Goal: Task Accomplishment & Management: Manage account settings

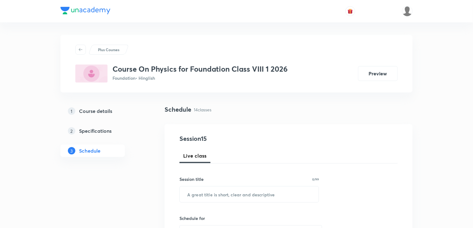
scroll to position [101, 0]
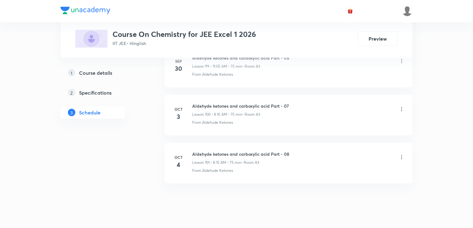
scroll to position [5104, 0]
click at [246, 142] on li "[DATE] Aldehyde ketones and carboxylic acid Part - 08 Lesson 101 • 8:15 AM • 75…" at bounding box center [288, 162] width 248 height 41
click at [246, 142] on li "Oct 4 Aldehyde ketones and carboxylic acid Part - 08 Lesson 101 • 8:15 AM • 75 …" at bounding box center [288, 162] width 248 height 41
copy h6 "Aldehyde ketones and carboxylic acid Part - 08"
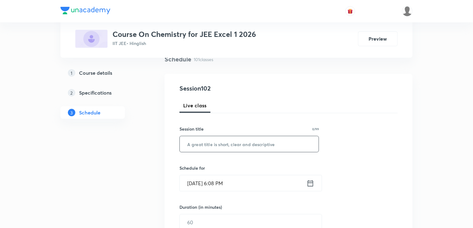
scroll to position [50, 0]
click at [225, 145] on input "text" at bounding box center [249, 145] width 139 height 16
paste input "Aldehyde ketones and carboxylic acid Part - 08"
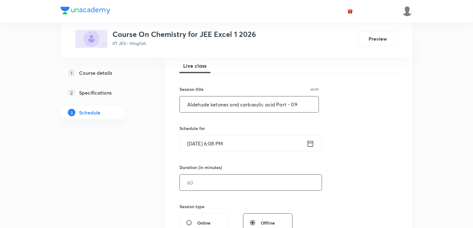
scroll to position [99, 0]
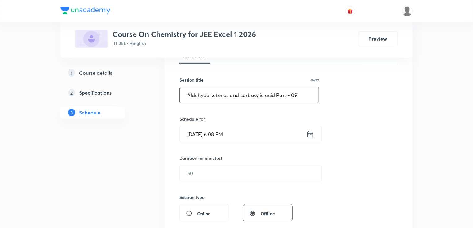
type input "Aldehyde ketones and carboxylic acid Part - 09"
click at [204, 135] on input "Oct 4, 2025, 6:08 PM" at bounding box center [243, 134] width 127 height 16
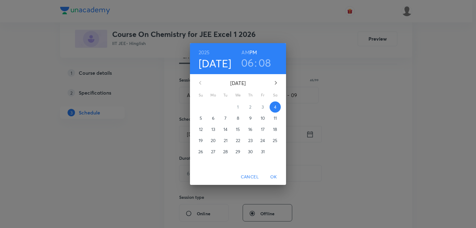
click at [212, 120] on p "6" at bounding box center [213, 118] width 2 height 6
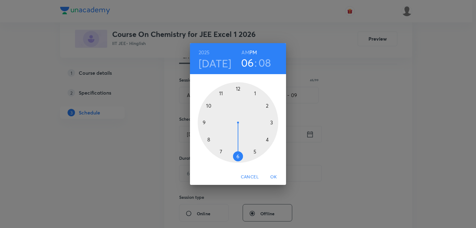
click at [208, 139] on div at bounding box center [238, 122] width 81 height 81
click at [272, 123] on div at bounding box center [238, 122] width 81 height 81
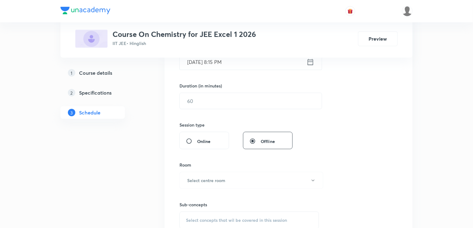
scroll to position [173, 0]
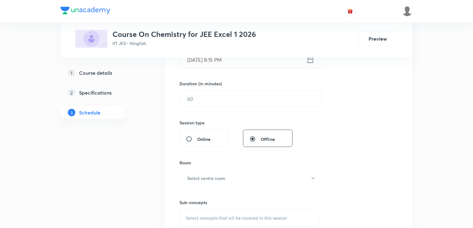
click at [244, 52] on div "Plus Courses Course On Chemistry for JEE Excel 1 2026 IIT JEE • Hinglish Preview" at bounding box center [236, 29] width 352 height 58
click at [246, 66] on input "Oct 6, 2025, 8:15 PM" at bounding box center [243, 60] width 127 height 16
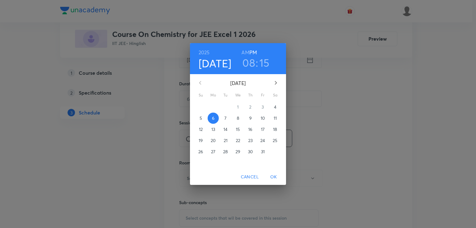
click at [246, 52] on h6 "AM" at bounding box center [245, 52] width 8 height 9
click at [274, 176] on span "OK" at bounding box center [273, 177] width 15 height 8
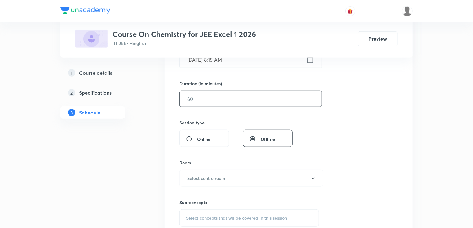
click at [201, 100] on input "text" at bounding box center [251, 99] width 142 height 16
type input "75"
click at [216, 178] on h6 "Select centre room" at bounding box center [206, 178] width 38 height 7
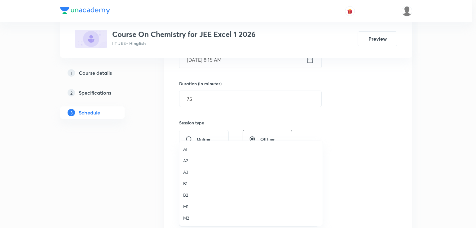
click at [190, 169] on span "A3" at bounding box center [251, 171] width 136 height 7
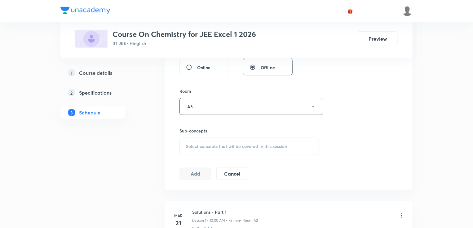
scroll to position [248, 0]
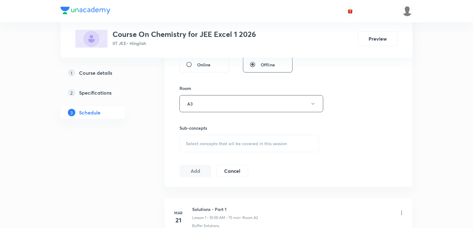
click at [212, 133] on div "Sub-concepts Select concepts that wil be covered in this session" at bounding box center [248, 138] width 139 height 28
click at [209, 141] on span "Select concepts that wil be covered in this session" at bounding box center [236, 143] width 101 height 5
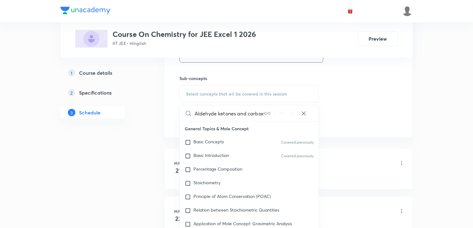
scroll to position [0, 40]
drag, startPoint x: 223, startPoint y: 111, endPoint x: 272, endPoint y: 117, distance: 49.0
click at [272, 117] on div "Aldehyde ketones and carboxylic acid Part - 08 0 / 0 ​" at bounding box center [249, 113] width 139 height 16
drag, startPoint x: 228, startPoint y: 113, endPoint x: 273, endPoint y: 120, distance: 45.4
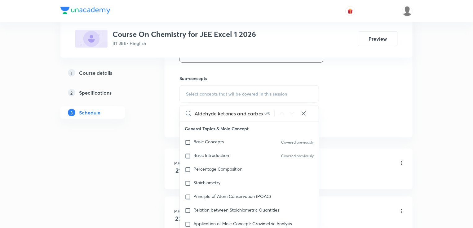
click at [273, 120] on div "Aldehyde ketones and carbox 0 / 0 ​" at bounding box center [249, 113] width 139 height 16
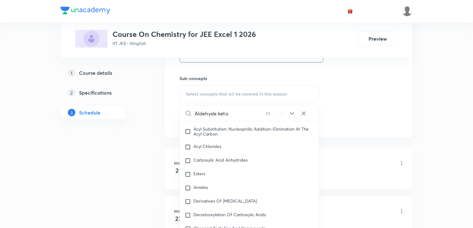
scroll to position [14265, 0]
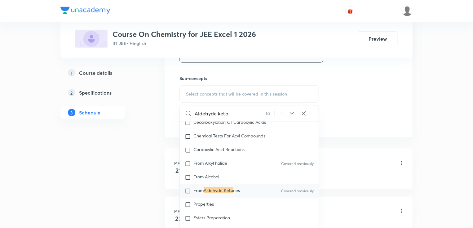
type input "Aldehyde keto"
drag, startPoint x: 224, startPoint y: 198, endPoint x: 172, endPoint y: 133, distance: 83.9
click at [223, 193] on mark "Aldehyde Keto" at bounding box center [217, 190] width 29 height 6
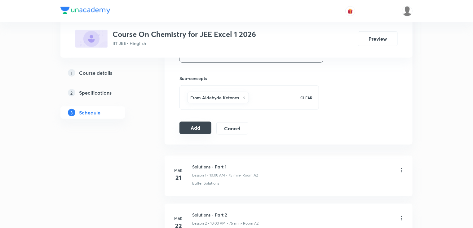
click at [184, 125] on button "Add" at bounding box center [195, 127] width 32 height 12
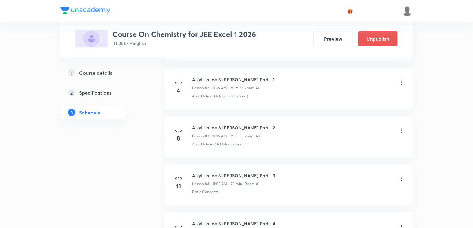
scroll to position [4868, 0]
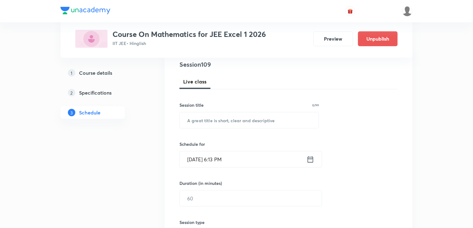
scroll to position [74, 0]
click at [254, 124] on input "text" at bounding box center [249, 120] width 139 height 16
paste input "Vector 3D Part -7"
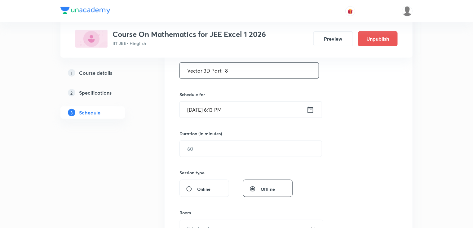
scroll to position [124, 0]
type input "Vector 3D Part -8"
click at [233, 103] on input "Oct 4, 2025, 6:13 PM" at bounding box center [243, 109] width 127 height 16
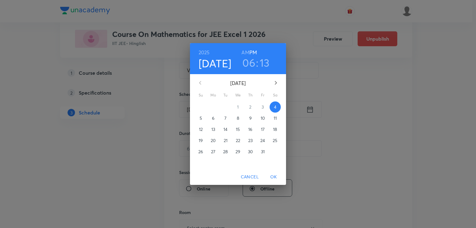
click at [214, 117] on p "6" at bounding box center [213, 118] width 2 height 6
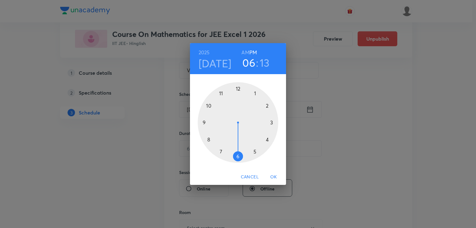
click at [203, 122] on div at bounding box center [238, 122] width 81 height 81
click at [248, 53] on h6 "AM" at bounding box center [245, 52] width 8 height 9
click at [209, 139] on div at bounding box center [238, 122] width 81 height 81
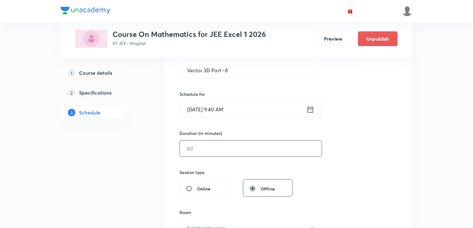
click at [193, 147] on input "text" at bounding box center [251, 148] width 142 height 16
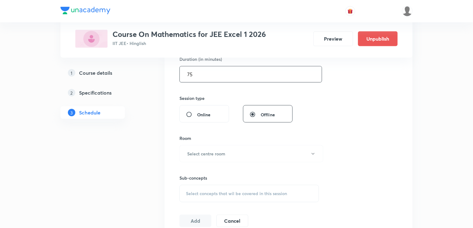
scroll to position [198, 0]
type input "75"
click at [203, 152] on h6 "Select centre room" at bounding box center [206, 153] width 38 height 7
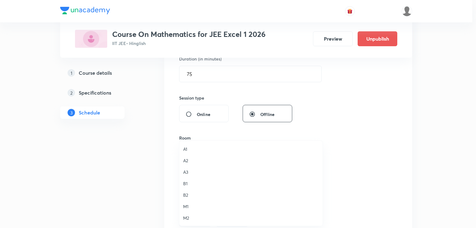
click at [186, 174] on span "A3" at bounding box center [251, 171] width 136 height 7
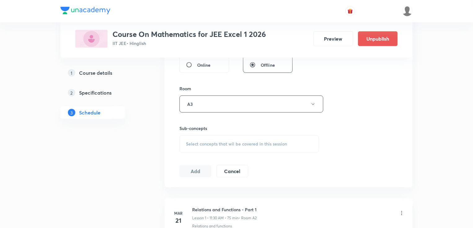
scroll to position [248, 0]
click at [200, 144] on span "Select concepts that wil be covered in this session" at bounding box center [236, 143] width 101 height 5
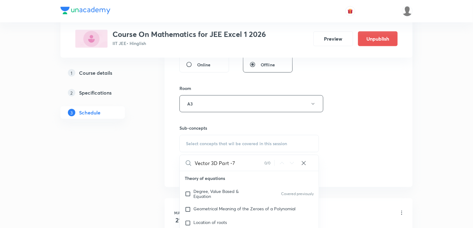
drag, startPoint x: 215, startPoint y: 165, endPoint x: 258, endPoint y: 163, distance: 43.1
click at [258, 163] on input "Vector 3D Part -7" at bounding box center [229, 163] width 70 height 16
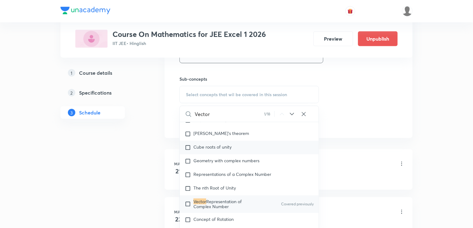
scroll to position [322, 0]
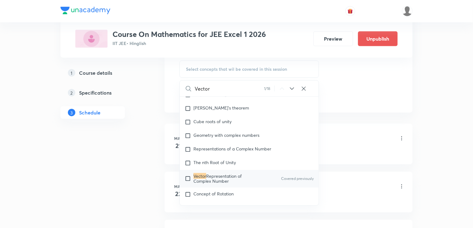
type input "Vector"
click at [196, 173] on mark "Vector" at bounding box center [199, 176] width 13 height 6
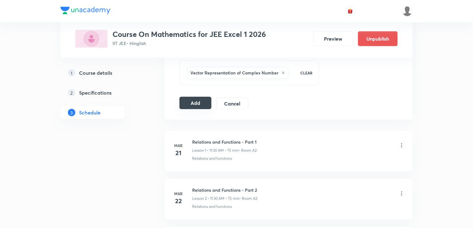
click at [186, 102] on button "Add" at bounding box center [195, 103] width 32 height 12
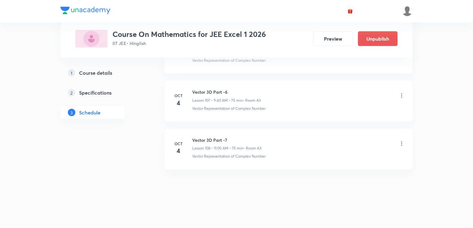
scroll to position [5155, 0]
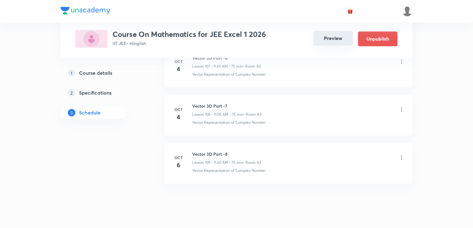
drag, startPoint x: 329, startPoint y: 39, endPoint x: 322, endPoint y: 38, distance: 6.8
click at [328, 39] on button "Preview" at bounding box center [333, 38] width 40 height 15
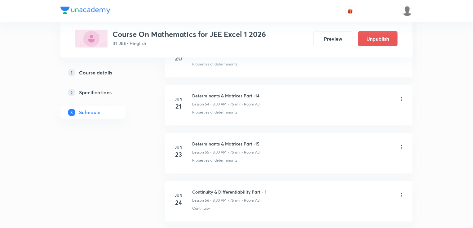
scroll to position [5487, 0]
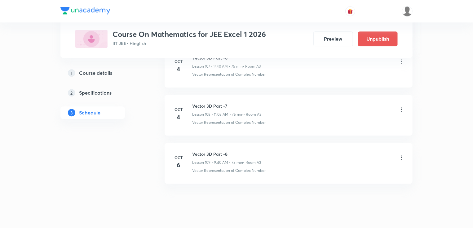
click at [200, 143] on li "Oct 6 Vector 3D Part -8 Lesson 109 • 9:40 AM • 75 min • Room A3 Vector Represen…" at bounding box center [288, 163] width 248 height 41
copy h6 "Vector 3D Part -8"
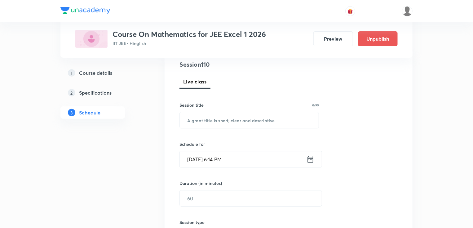
scroll to position [74, 0]
click at [211, 119] on input "text" at bounding box center [249, 120] width 139 height 16
paste input "Vector 3D Part -8"
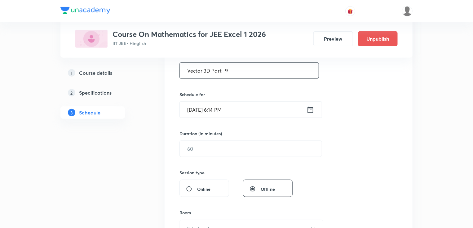
scroll to position [124, 0]
type input "Vector 3D Part -9"
click at [208, 112] on input "Oct 4, 2025, 6:14 PM" at bounding box center [243, 109] width 127 height 16
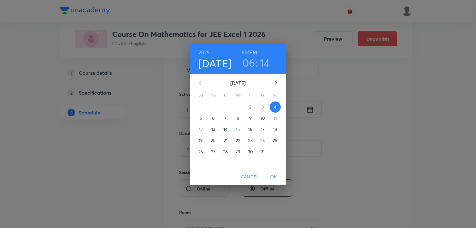
click at [213, 118] on p "6" at bounding box center [213, 118] width 2 height 6
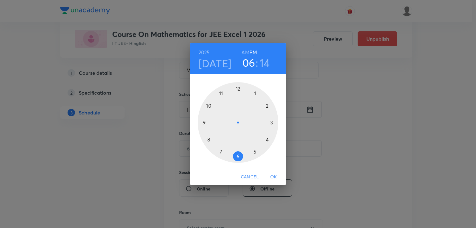
click at [245, 52] on h6 "AM" at bounding box center [245, 52] width 8 height 9
click at [221, 93] on div at bounding box center [238, 122] width 81 height 81
click at [256, 93] on div at bounding box center [238, 122] width 81 height 81
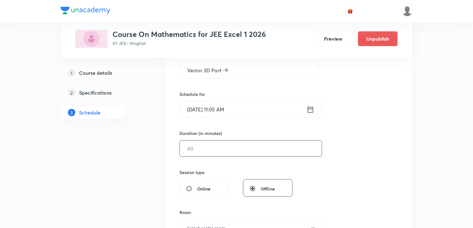
click at [202, 147] on input "text" at bounding box center [251, 148] width 142 height 16
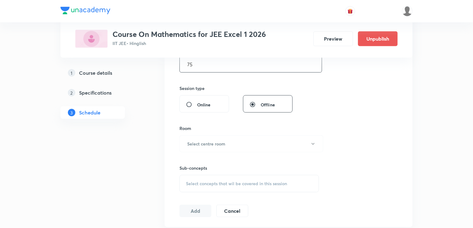
scroll to position [223, 0]
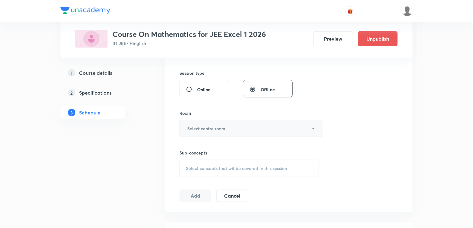
type input "75"
click at [223, 125] on h6 "Select centre room" at bounding box center [206, 128] width 38 height 7
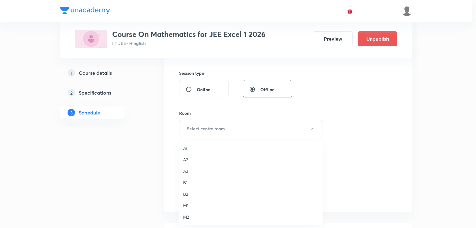
click at [186, 169] on span "A3" at bounding box center [251, 171] width 136 height 7
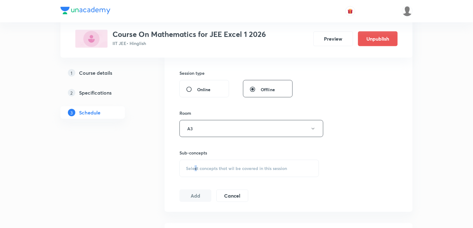
click at [196, 166] on span "Select concepts that wil be covered in this session" at bounding box center [236, 168] width 101 height 5
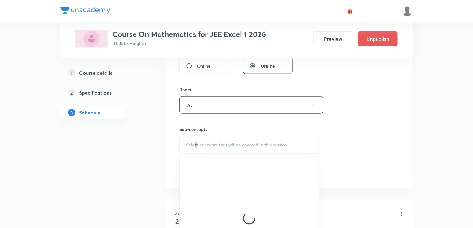
scroll to position [248, 0]
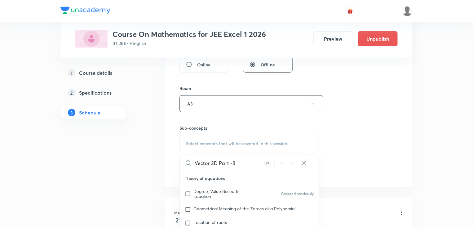
drag, startPoint x: 214, startPoint y: 162, endPoint x: 254, endPoint y: 166, distance: 40.1
click at [254, 166] on input "Vector 3D Part -8" at bounding box center [229, 163] width 70 height 16
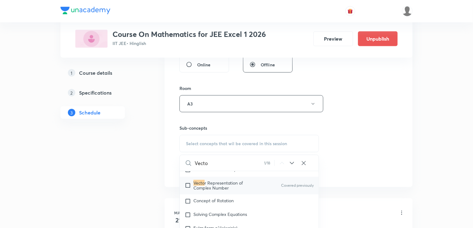
scroll to position [500, 0]
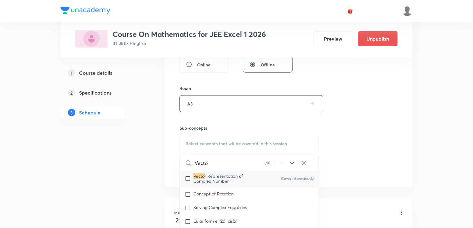
type input "Vecto"
click at [217, 175] on span "r Representation of Complex Number" at bounding box center [218, 178] width 50 height 11
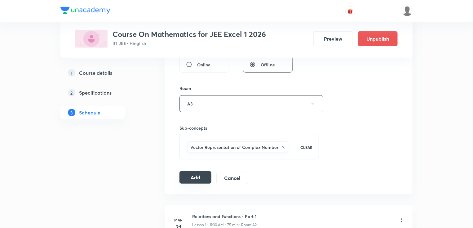
click at [193, 181] on button "Add" at bounding box center [195, 177] width 32 height 12
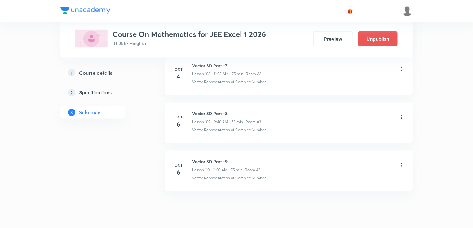
scroll to position [5251, 0]
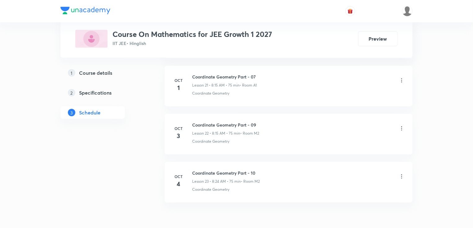
scroll to position [1369, 0]
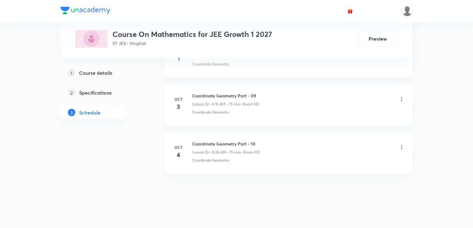
click at [210, 133] on li "[DATE] Coordinate Geometry Part - 10 Lesson 23 • 8:24 AM • 75 min • Room M2 Coo…" at bounding box center [288, 153] width 248 height 41
copy h6 "Coordinate Geometry Part - 10"
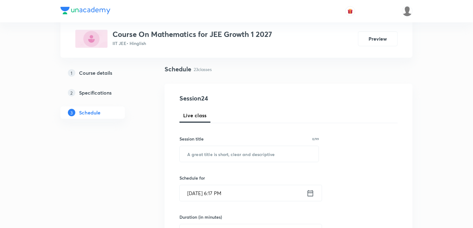
scroll to position [74, 0]
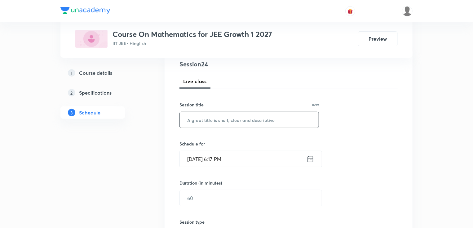
click at [225, 125] on input "text" at bounding box center [249, 120] width 139 height 16
paste input "Coordinate Geometry Part - 10"
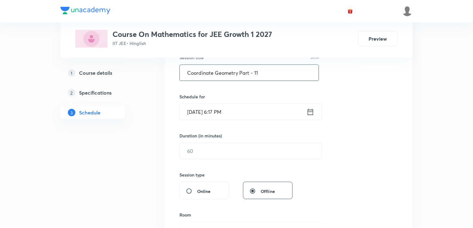
scroll to position [124, 0]
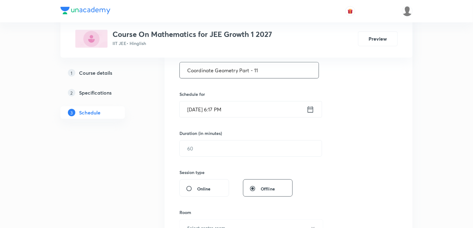
type input "Coordinate Geometry Part - 11"
click at [216, 107] on input "[DATE] 6:17 PM" at bounding box center [243, 109] width 127 height 16
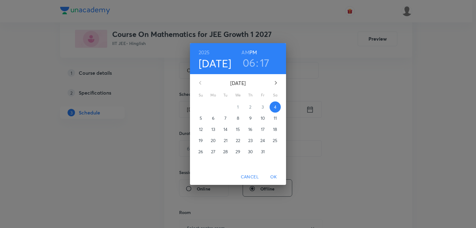
click at [213, 117] on p "6" at bounding box center [213, 118] width 2 height 6
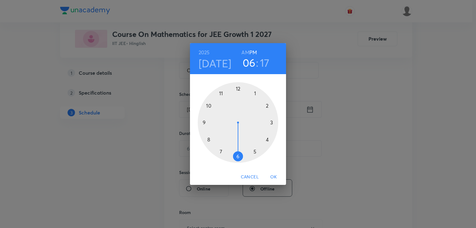
click at [247, 51] on h6 "AM" at bounding box center [245, 52] width 8 height 9
click at [207, 140] on div at bounding box center [238, 122] width 81 height 81
click at [273, 122] on div at bounding box center [238, 122] width 81 height 81
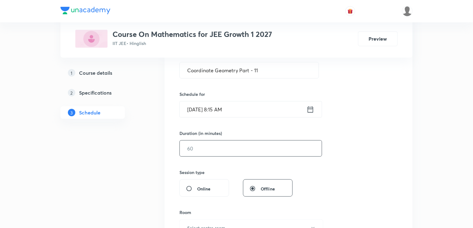
click at [206, 154] on input "text" at bounding box center [251, 148] width 142 height 16
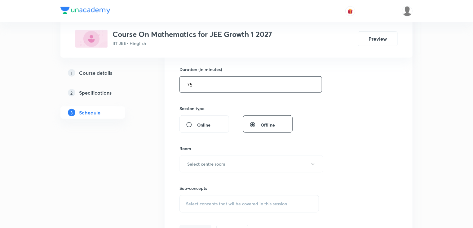
scroll to position [198, 0]
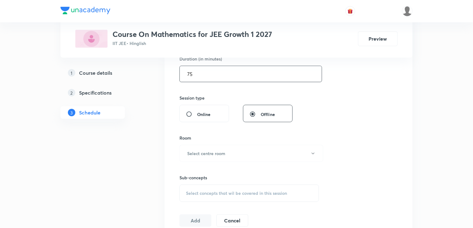
type input "75"
click at [218, 147] on button "Select centre room" at bounding box center [251, 153] width 144 height 17
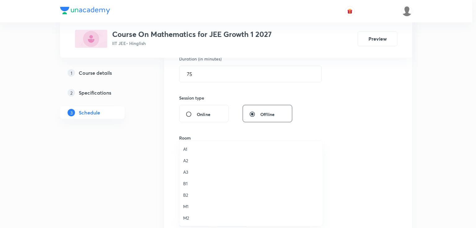
click at [183, 207] on span "M1" at bounding box center [251, 206] width 136 height 7
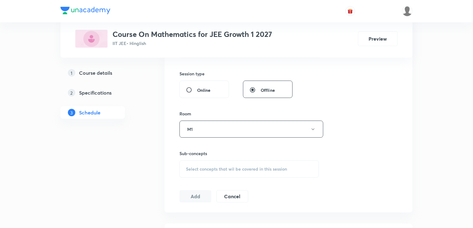
scroll to position [248, 0]
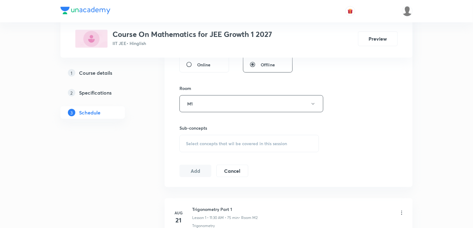
click at [238, 149] on div "Select concepts that wil be covered in this session" at bounding box center [248, 143] width 139 height 17
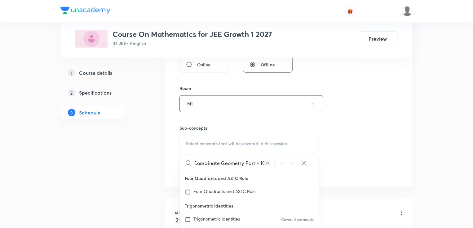
scroll to position [0, 2]
drag, startPoint x: 232, startPoint y: 161, endPoint x: 278, endPoint y: 160, distance: 45.8
click at [278, 160] on div "Coordinate Geometry Part - 10 0 / 0 ​" at bounding box center [249, 163] width 139 height 16
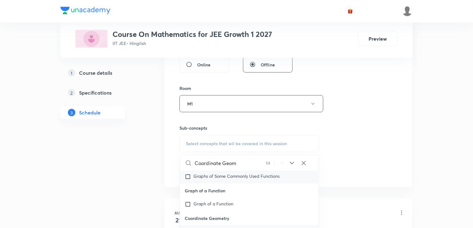
scroll to position [569, 0]
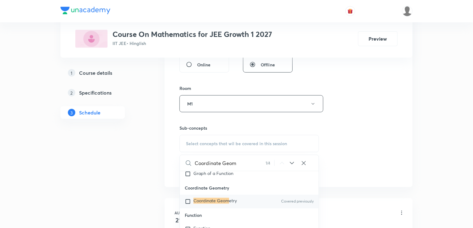
type input "Coordinate Geom"
click at [205, 204] on div "Coordinate Geom etry Covered previously" at bounding box center [249, 201] width 139 height 14
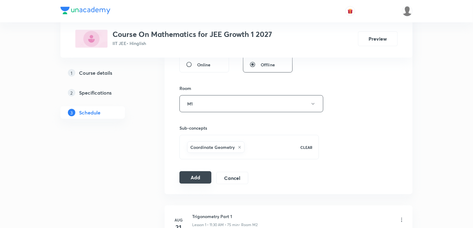
click at [191, 178] on button "Add" at bounding box center [195, 177] width 32 height 12
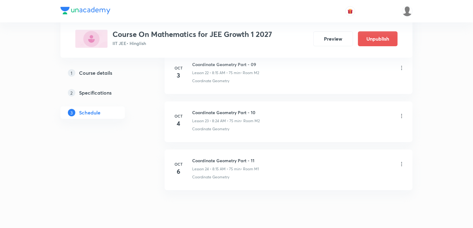
scroll to position [1133, 0]
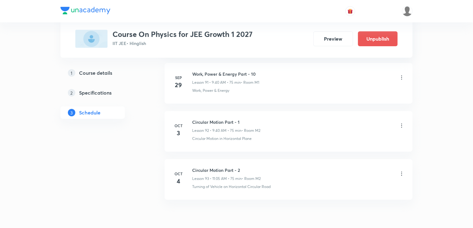
scroll to position [4720, 0]
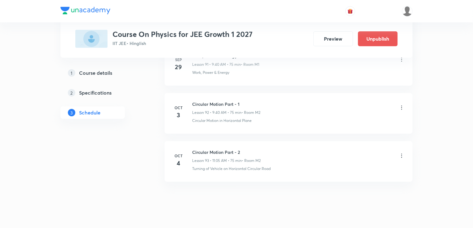
click at [191, 141] on li "[DATE] Circular Motion Part - 2 Lesson 93 • 11:05 AM • 75 min • Room M2 Turning…" at bounding box center [288, 161] width 248 height 41
click at [192, 141] on li "[DATE] Circular Motion Part - 2 Lesson 93 • 11:05 AM • 75 min • Room M2 Turning…" at bounding box center [288, 161] width 248 height 41
copy h6 "Circular Motion Part - 2"
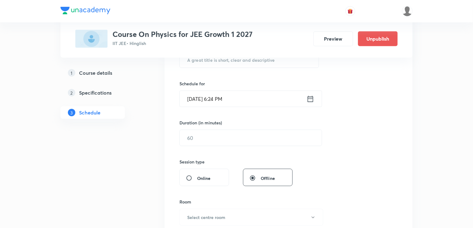
scroll to position [0, 0]
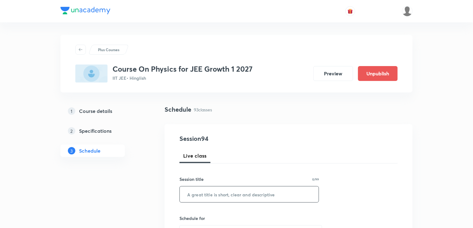
click at [223, 190] on input "text" at bounding box center [249, 194] width 139 height 16
paste input "Circular Motion Part - 2"
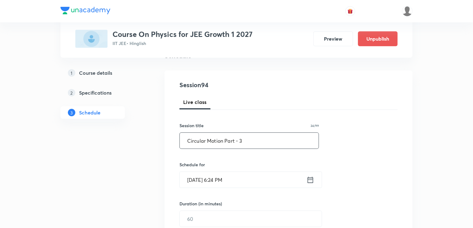
scroll to position [74, 0]
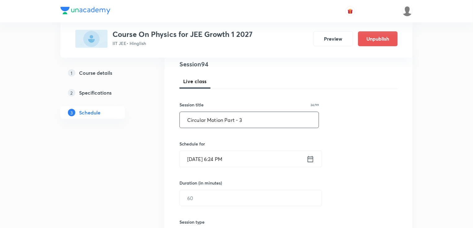
type input "Circular Motion Part - 3"
click at [221, 151] on input "[DATE] 6:24 PM" at bounding box center [243, 159] width 127 height 16
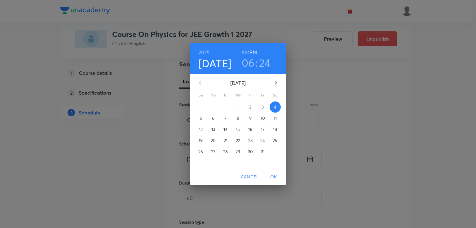
click at [212, 116] on p "6" at bounding box center [213, 118] width 2 height 6
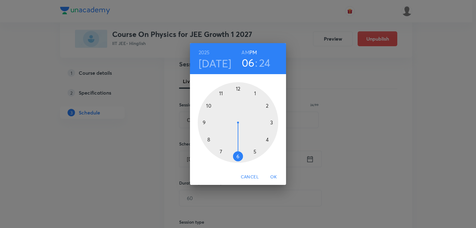
click at [246, 52] on h6 "AM" at bounding box center [245, 52] width 8 height 9
click at [204, 122] on div at bounding box center [238, 122] width 81 height 81
click at [210, 140] on div at bounding box center [238, 122] width 81 height 81
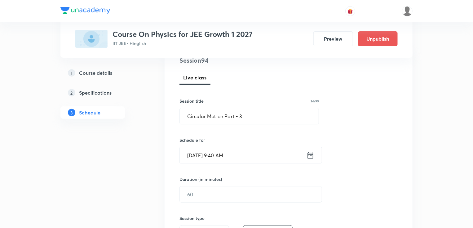
scroll to position [124, 0]
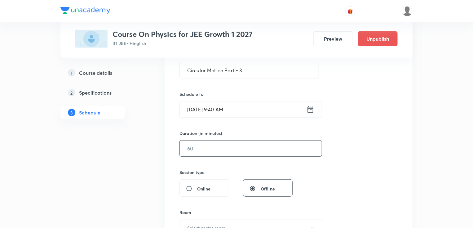
click at [192, 142] on input "text" at bounding box center [251, 148] width 142 height 16
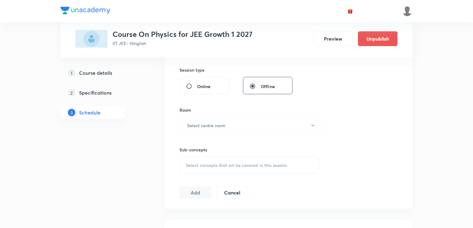
scroll to position [224, 0]
click at [204, 122] on button "Select centre room" at bounding box center [251, 127] width 144 height 17
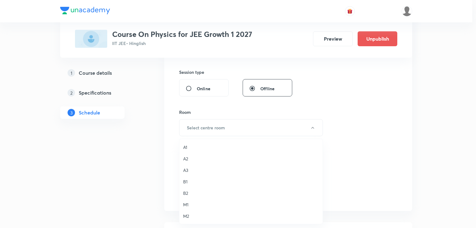
click at [379, 129] on div at bounding box center [238, 114] width 476 height 228
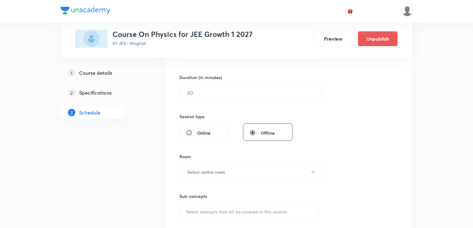
scroll to position [174, 0]
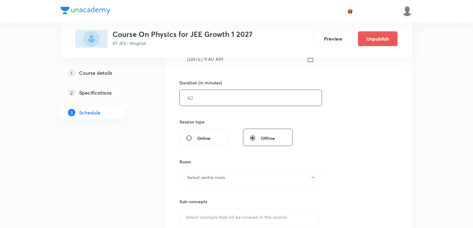
click at [224, 98] on input "text" at bounding box center [251, 98] width 142 height 16
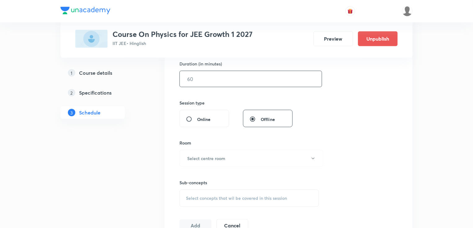
scroll to position [249, 0]
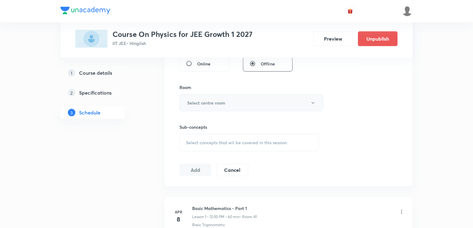
click at [203, 107] on button "Select centre room" at bounding box center [251, 102] width 144 height 17
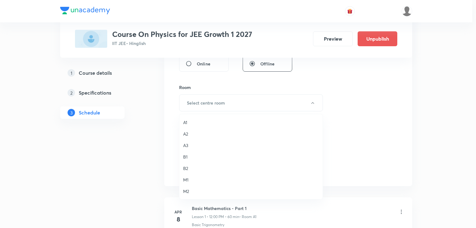
click at [183, 177] on span "M1" at bounding box center [251, 179] width 136 height 7
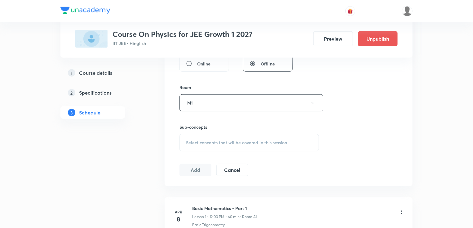
click at [201, 137] on div "Select concepts that wil be covered in this session" at bounding box center [248, 142] width 139 height 17
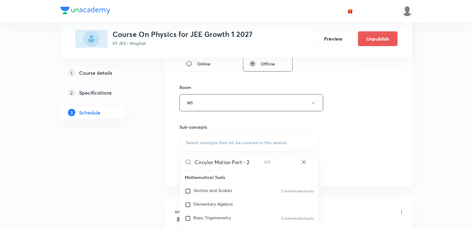
drag, startPoint x: 227, startPoint y: 161, endPoint x: 274, endPoint y: 163, distance: 47.4
click at [274, 163] on div "Circular Motion Part - 2 0 / 0 ​" at bounding box center [249, 162] width 139 height 16
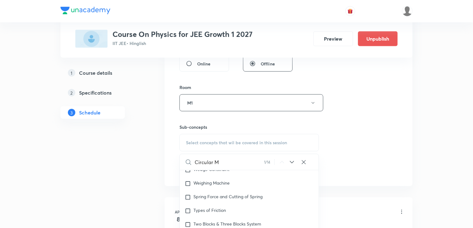
scroll to position [1410, 0]
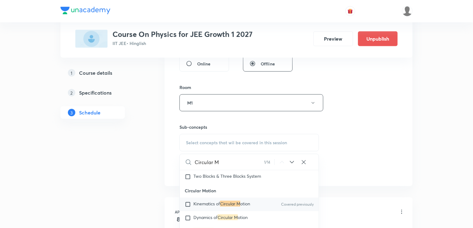
type input "Circular M"
click at [223, 201] on mark "Circular M" at bounding box center [230, 203] width 20 height 6
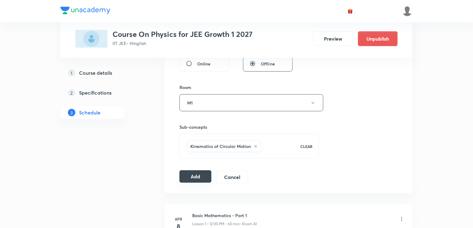
click at [197, 178] on button "Add" at bounding box center [195, 176] width 32 height 12
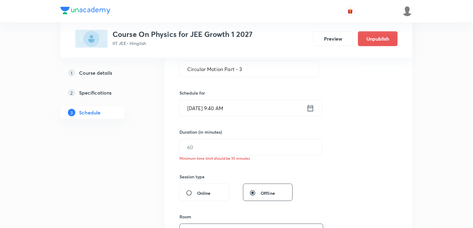
scroll to position [125, 0]
click at [194, 147] on input "text" at bounding box center [251, 147] width 142 height 16
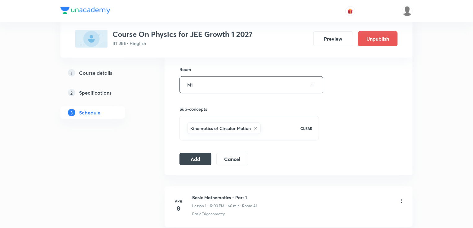
scroll to position [298, 0]
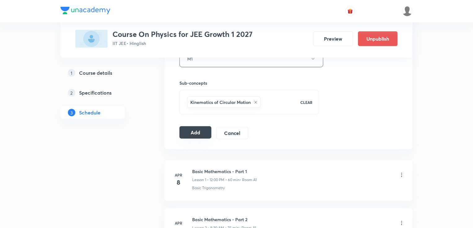
type input "75"
click at [196, 132] on button "Add" at bounding box center [195, 132] width 32 height 12
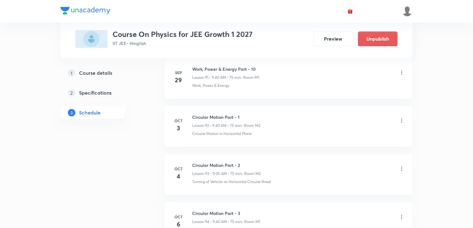
scroll to position [4484, 0]
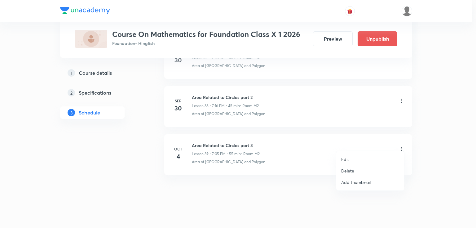
click at [346, 158] on p "Edit" at bounding box center [345, 159] width 8 height 7
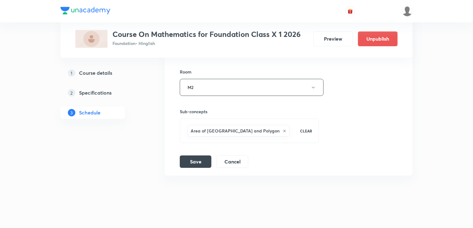
click at [282, 129] on icon at bounding box center [284, 131] width 4 height 4
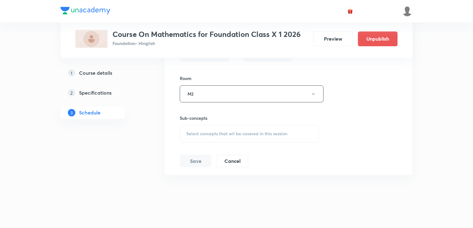
click at [260, 125] on div "Select concepts that wil be covered in this session" at bounding box center [249, 133] width 139 height 17
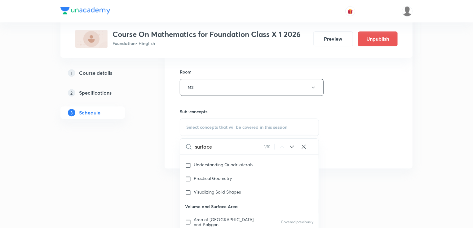
scroll to position [456, 0]
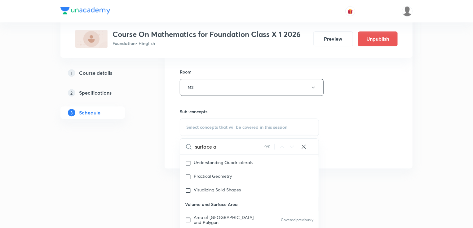
type input "surface ar"
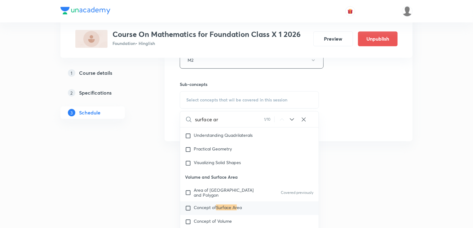
scroll to position [2118, 0]
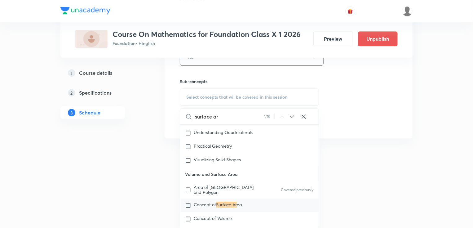
click at [229, 201] on mark "Surface Ar" at bounding box center [226, 204] width 21 height 6
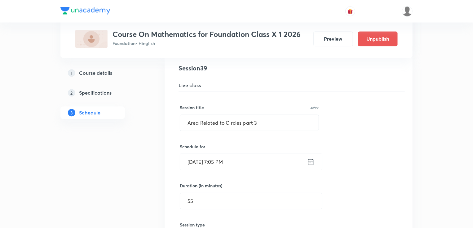
scroll to position [1890, 0]
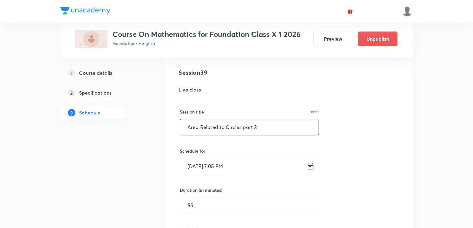
click at [265, 120] on input "Area Related to Circles part 3" at bounding box center [249, 127] width 138 height 16
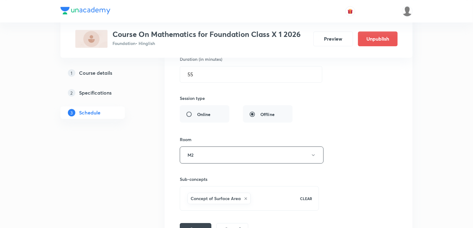
scroll to position [2088, 0]
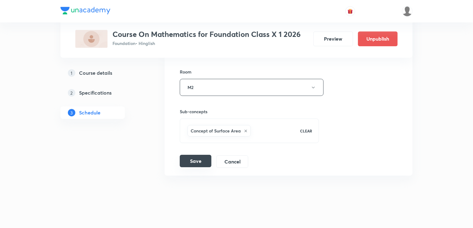
type input "Surface Area & Volume part 1"
click at [189, 158] on button "Save" at bounding box center [196, 161] width 32 height 12
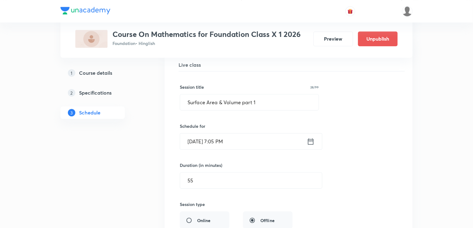
scroll to position [1851, 0]
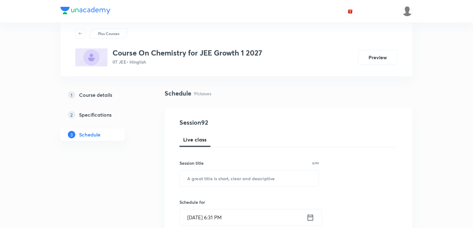
scroll to position [25, 0]
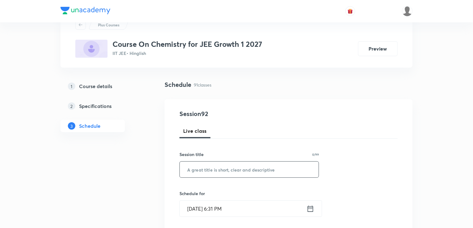
click at [213, 166] on input "text" at bounding box center [249, 169] width 139 height 16
paste input "Thermodynamics Part - 5"
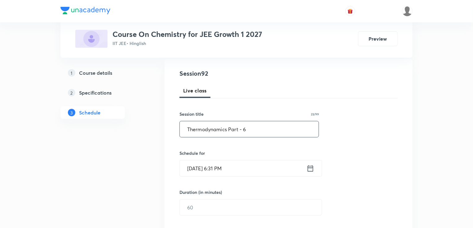
scroll to position [74, 0]
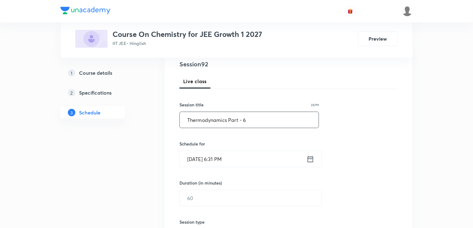
type input "Thermodynamics Part - 6"
click at [210, 160] on input "[DATE] 6:31 PM" at bounding box center [243, 159] width 127 height 16
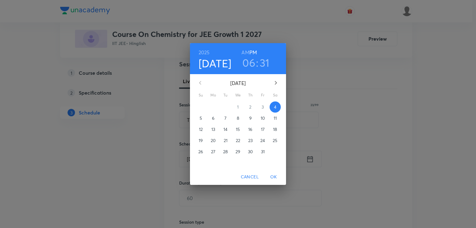
click at [212, 115] on p "6" at bounding box center [213, 118] width 2 height 6
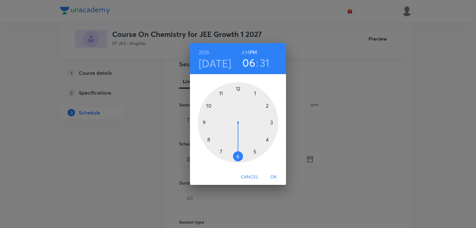
click at [249, 51] on h6 "AM" at bounding box center [245, 52] width 8 height 9
click at [222, 92] on div at bounding box center [238, 122] width 81 height 81
click at [256, 92] on div at bounding box center [238, 122] width 81 height 81
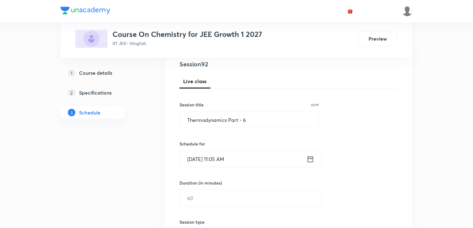
click at [229, 154] on input "Oct 6, 2025, 11:05 AM" at bounding box center [243, 159] width 127 height 16
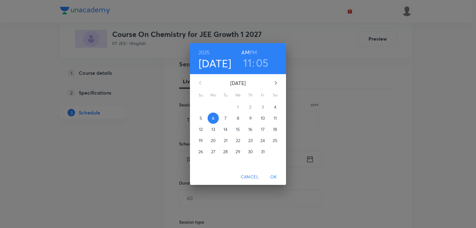
click at [102, 174] on div "2025 Oct 6 11 : 05 AM PM October 2025 Su Mo Tu We Th Fr Sa 28 29 30 1 2 3 4 5 6…" at bounding box center [238, 114] width 476 height 228
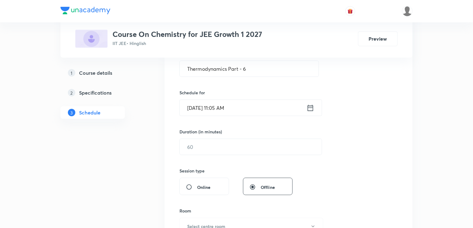
scroll to position [149, 0]
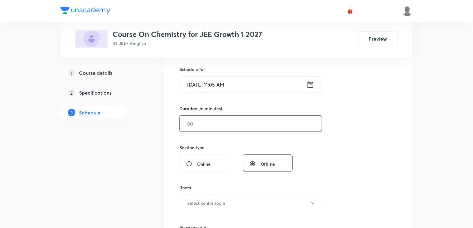
click at [202, 117] on input "text" at bounding box center [251, 123] width 142 height 16
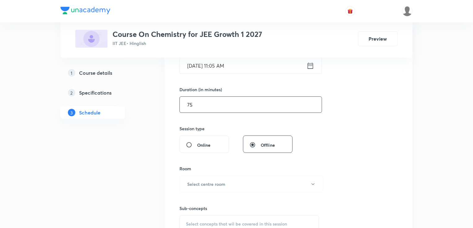
scroll to position [198, 0]
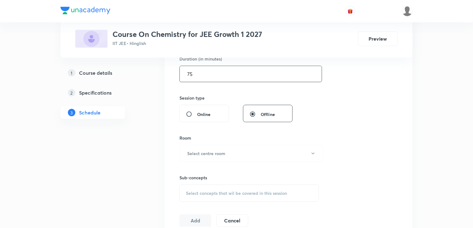
type input "75"
click at [199, 151] on h6 "Select centre room" at bounding box center [206, 153] width 38 height 7
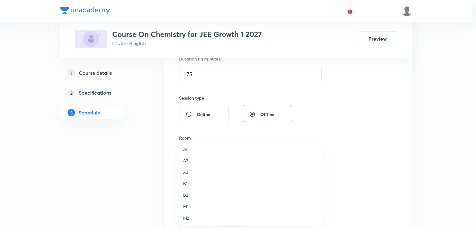
click at [185, 201] on li "M1" at bounding box center [250, 205] width 143 height 11
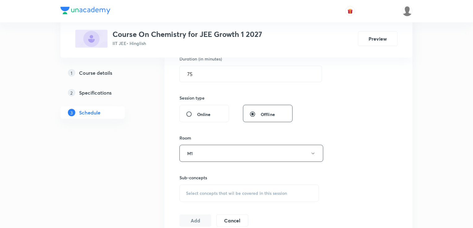
click at [243, 194] on span "Select concepts that wil be covered in this session" at bounding box center [236, 192] width 101 height 5
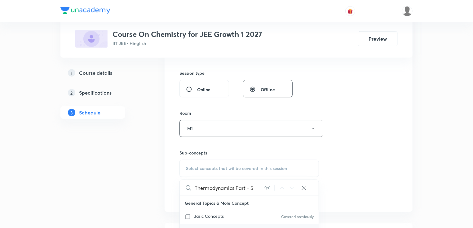
drag, startPoint x: 224, startPoint y: 187, endPoint x: 275, endPoint y: 226, distance: 63.9
click at [266, 185] on div "Thermodynamics Part - 5 0 / 0 ​" at bounding box center [249, 188] width 139 height 16
type input "Thermodyna"
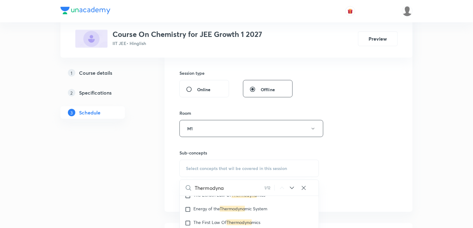
scroll to position [1029, 0]
click at [237, 204] on mark "Thermodyna" at bounding box center [232, 207] width 25 height 6
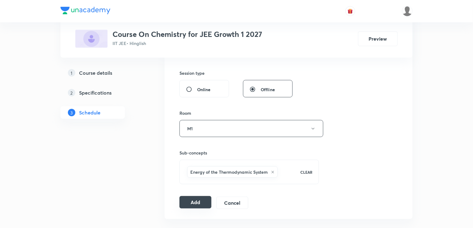
click at [190, 201] on button "Add" at bounding box center [195, 202] width 32 height 12
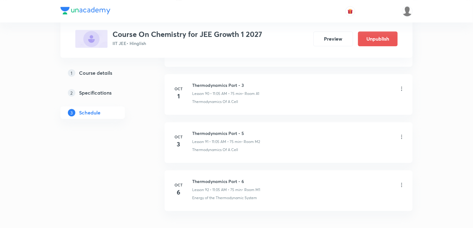
scroll to position [4388, 0]
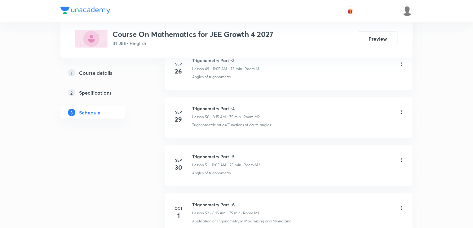
scroll to position [2805, 0]
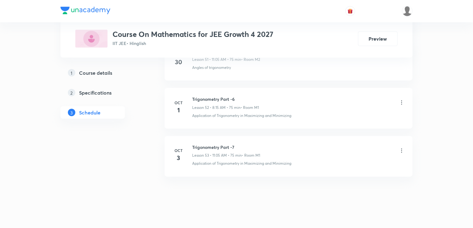
click at [204, 153] on p "Lesson 53 • 11:05 AM • 75 min" at bounding box center [217, 156] width 50 height 6
click at [208, 144] on h6 "Trigonometry Part -7" at bounding box center [226, 147] width 68 height 7
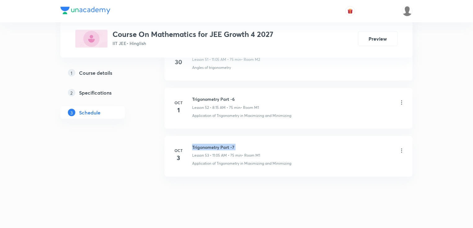
copy h6 "Trigonometry Part -7"
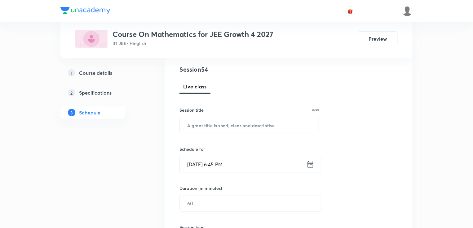
scroll to position [74, 0]
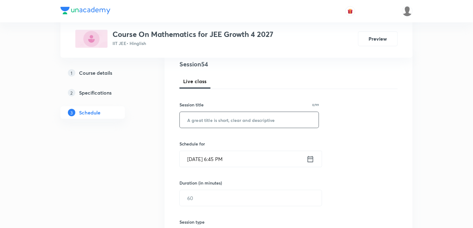
click at [200, 120] on input "text" at bounding box center [249, 120] width 139 height 16
paste input "Trigonometry Part -7"
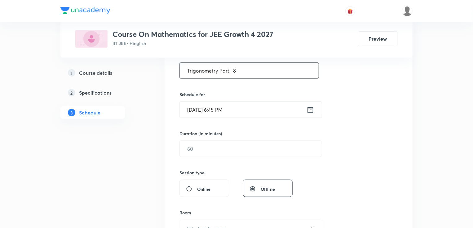
scroll to position [124, 0]
type input "Trigonometry Part -8"
click at [206, 108] on input "Oct 4, 2025, 6:45 PM" at bounding box center [243, 109] width 127 height 16
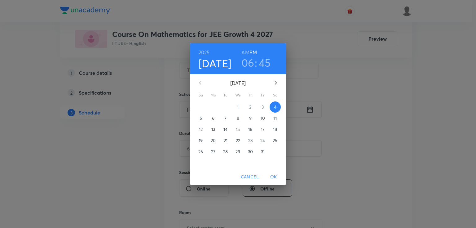
click at [212, 115] on p "6" at bounding box center [213, 118] width 2 height 6
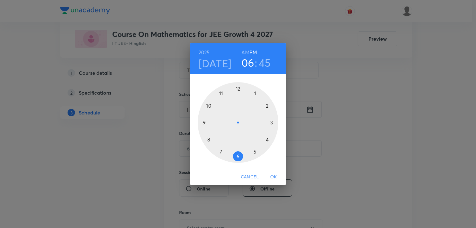
click at [246, 53] on h6 "AM" at bounding box center [245, 52] width 8 height 9
click at [208, 139] on div at bounding box center [238, 122] width 81 height 81
click at [271, 123] on div at bounding box center [238, 122] width 81 height 81
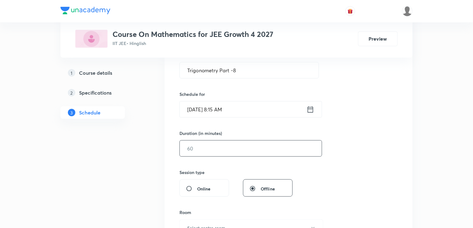
click at [213, 151] on input "text" at bounding box center [251, 148] width 142 height 16
type input "75"
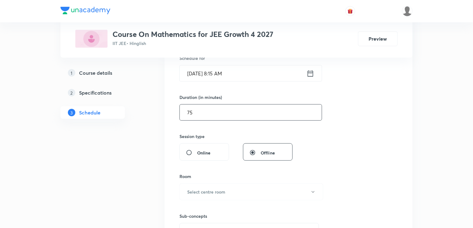
scroll to position [198, 0]
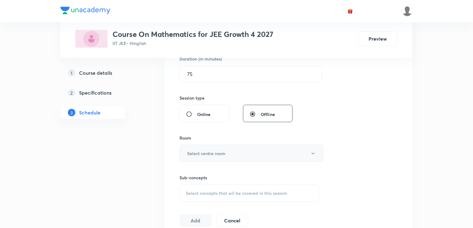
click at [213, 150] on h6 "Select centre room" at bounding box center [206, 153] width 38 height 7
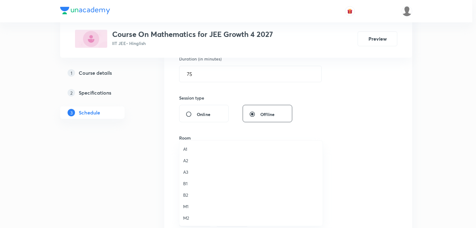
click at [189, 218] on span "M2" at bounding box center [251, 217] width 136 height 7
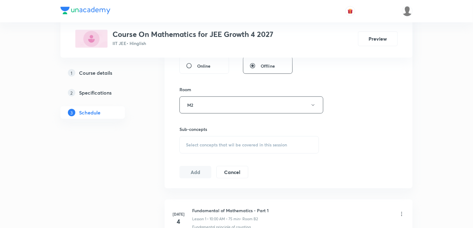
scroll to position [248, 0]
click at [199, 132] on div "Sub-concepts Select concepts that wil be covered in this session" at bounding box center [248, 138] width 139 height 28
click at [201, 142] on span "Select concepts that wil be covered in this session" at bounding box center [236, 143] width 101 height 5
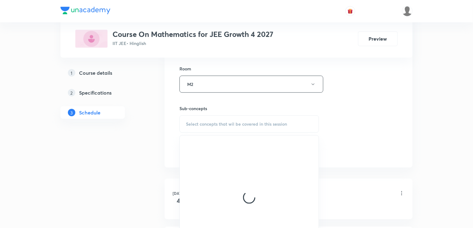
scroll to position [297, 0]
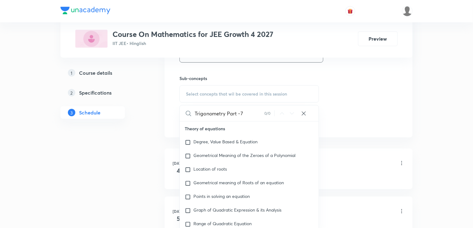
drag, startPoint x: 220, startPoint y: 112, endPoint x: 269, endPoint y: 115, distance: 49.7
click at [269, 115] on div "Trigonometry Part -7 0 / 0 ​" at bounding box center [249, 113] width 139 height 16
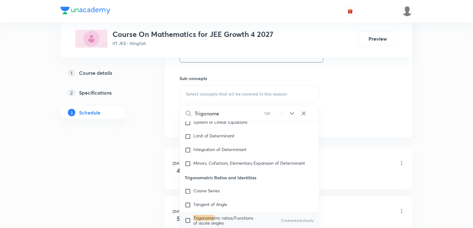
scroll to position [2509, 0]
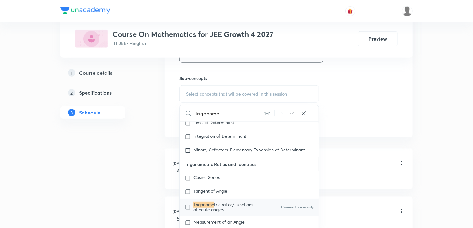
type input "Trigonome"
click at [212, 205] on span "tric ratios/Functions of acute angles" at bounding box center [223, 206] width 60 height 11
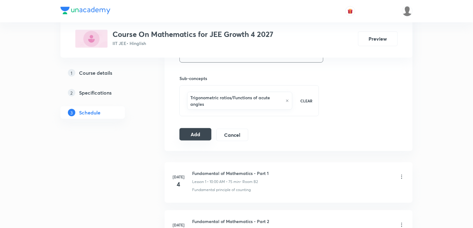
click at [194, 136] on button "Add" at bounding box center [195, 134] width 32 height 12
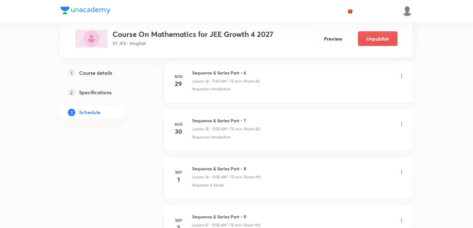
scroll to position [2569, 0]
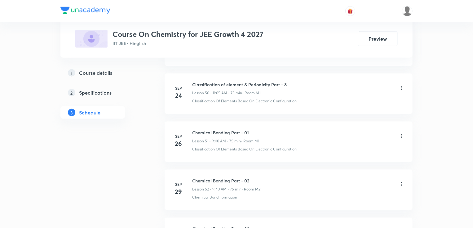
scroll to position [2901, 0]
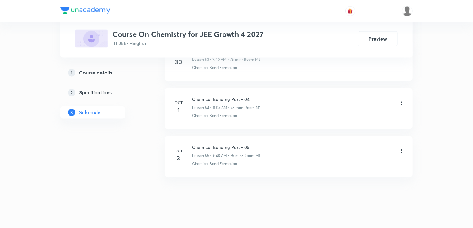
copy h6 "Chemical Bonding Part - 05"
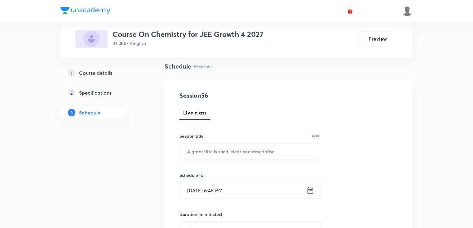
scroll to position [50, 0]
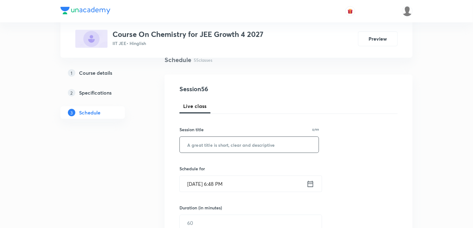
click at [207, 139] on input "text" at bounding box center [249, 145] width 139 height 16
paste input "Chemical Bonding Part - 05"
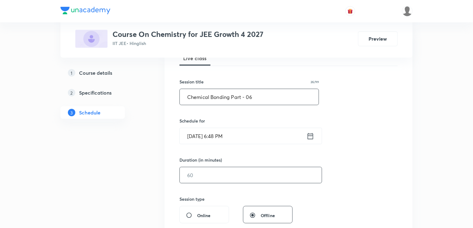
scroll to position [99, 0]
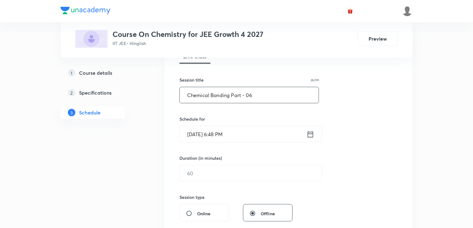
type input "Chemical Bonding Part - 06"
click at [211, 127] on input "[DATE] 6:48 PM" at bounding box center [243, 134] width 127 height 16
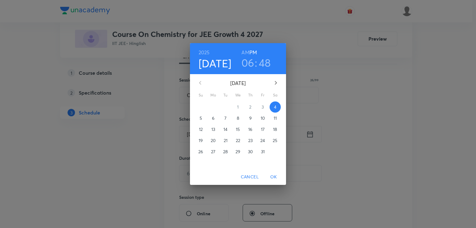
click at [212, 116] on p "6" at bounding box center [213, 118] width 2 height 6
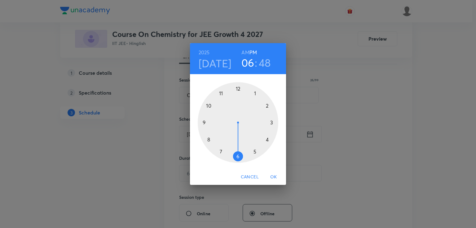
click at [245, 50] on h6 "AM" at bounding box center [245, 52] width 8 height 9
click at [202, 121] on div at bounding box center [238, 122] width 81 height 81
click at [207, 140] on div at bounding box center [238, 122] width 81 height 81
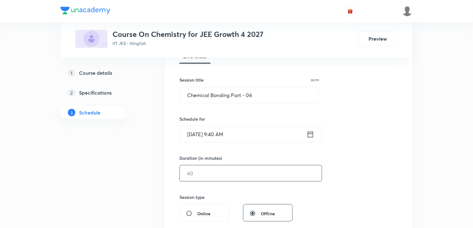
click at [200, 171] on input "text" at bounding box center [251, 173] width 142 height 16
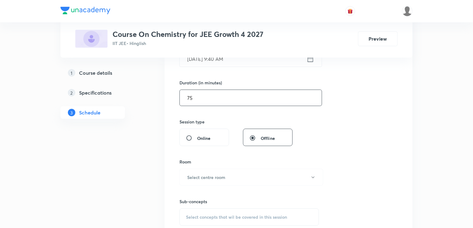
scroll to position [198, 0]
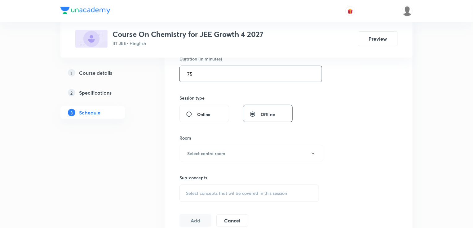
type input "75"
click at [194, 148] on button "Select centre room" at bounding box center [251, 153] width 144 height 17
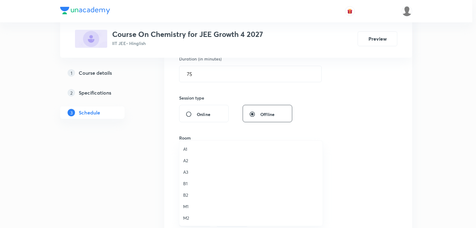
click at [188, 219] on span "M2" at bounding box center [251, 217] width 136 height 7
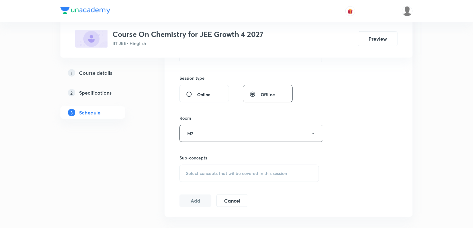
scroll to position [248, 0]
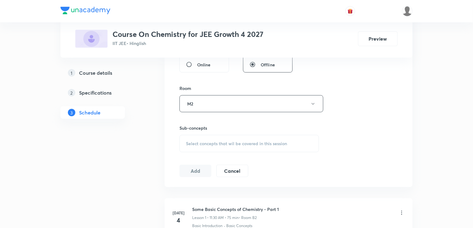
click at [251, 141] on span "Select concepts that wil be covered in this session" at bounding box center [236, 143] width 101 height 5
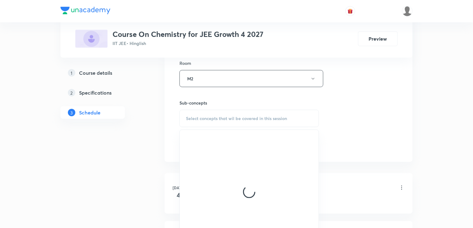
scroll to position [297, 0]
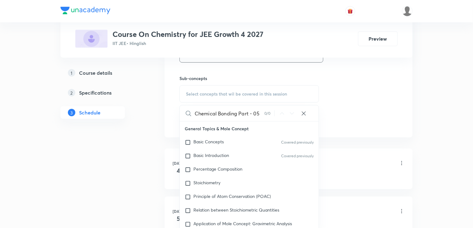
drag, startPoint x: 232, startPoint y: 108, endPoint x: 262, endPoint y: 110, distance: 30.1
click at [262, 110] on input "Chemical Bonding Part - 05" at bounding box center [229, 113] width 70 height 16
drag, startPoint x: 217, startPoint y: 111, endPoint x: 249, endPoint y: 114, distance: 32.3
click at [249, 114] on input "Chemical Bondi" at bounding box center [229, 113] width 70 height 16
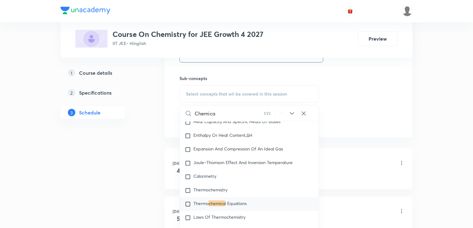
scroll to position [1080, 0]
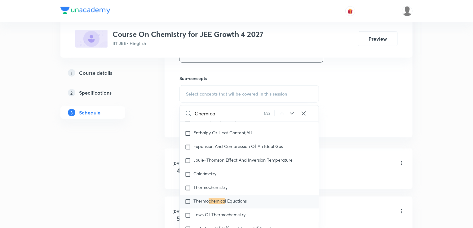
type input "Chemica"
click at [228, 203] on p "Thermo chemica l Equations" at bounding box center [219, 201] width 53 height 6
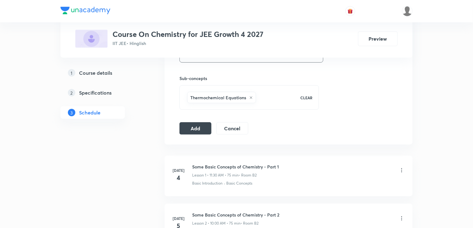
click at [193, 130] on button "Add" at bounding box center [195, 127] width 32 height 12
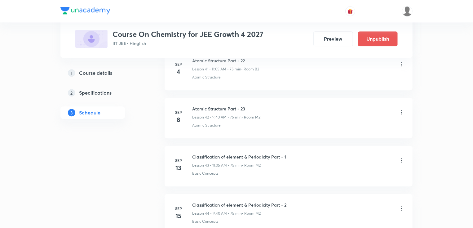
scroll to position [2665, 0]
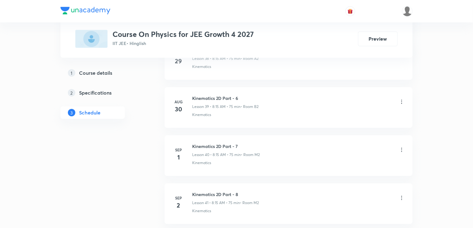
scroll to position [2997, 0]
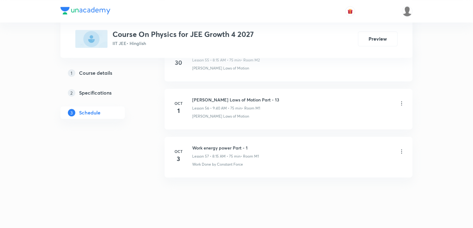
click at [224, 144] on h6 "Work energy power Part - 1" at bounding box center [225, 147] width 67 height 7
copy h6 "Work energy power Part - 1"
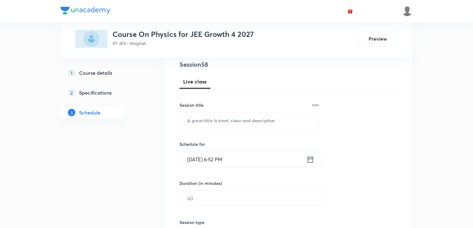
scroll to position [74, 0]
click at [211, 122] on input "text" at bounding box center [249, 120] width 139 height 16
paste input "Work energy power Part - 1"
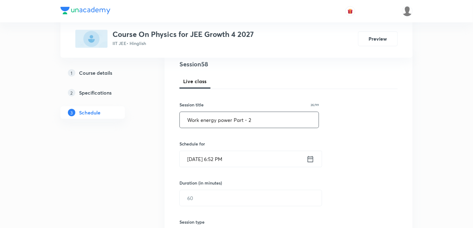
scroll to position [99, 0]
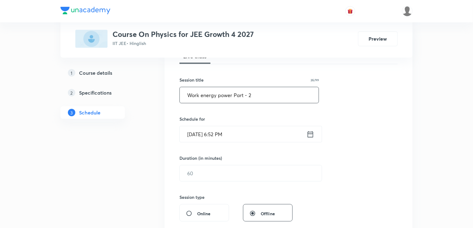
type input "Work energy power Part - 2"
click at [215, 139] on input "[DATE] 6:52 PM" at bounding box center [243, 134] width 127 height 16
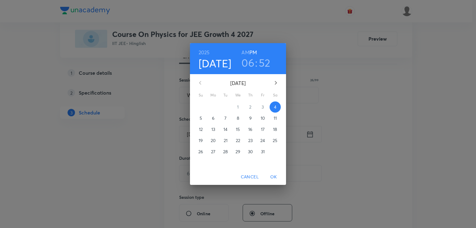
click at [214, 118] on p "6" at bounding box center [213, 118] width 2 height 6
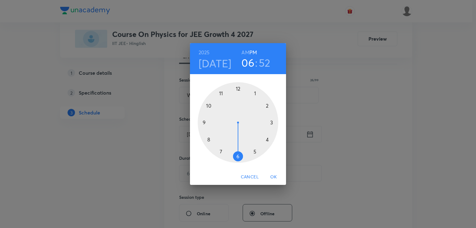
click at [248, 50] on h6 "AM" at bounding box center [245, 52] width 8 height 9
click at [221, 93] on div at bounding box center [238, 122] width 81 height 81
click at [256, 91] on div at bounding box center [238, 122] width 81 height 81
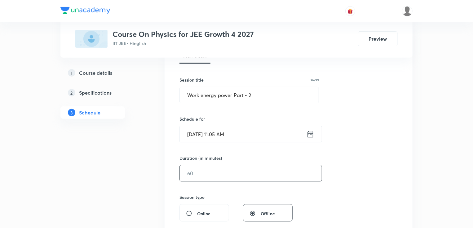
click at [204, 173] on input "text" at bounding box center [251, 173] width 142 height 16
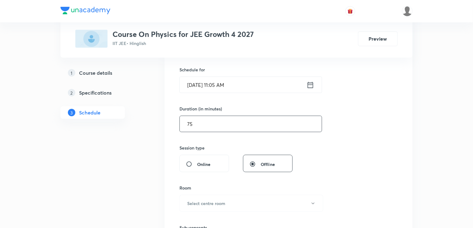
scroll to position [149, 0]
type input "75"
click at [209, 201] on h6 "Select centre room" at bounding box center [206, 202] width 38 height 7
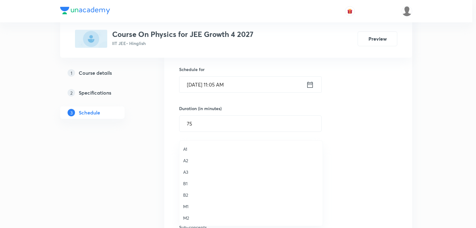
click at [188, 215] on span "M2" at bounding box center [251, 217] width 136 height 7
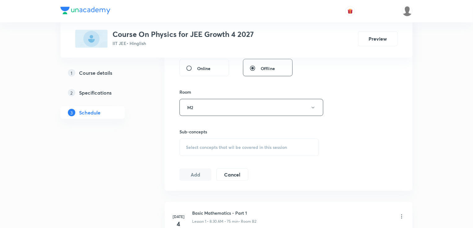
scroll to position [248, 0]
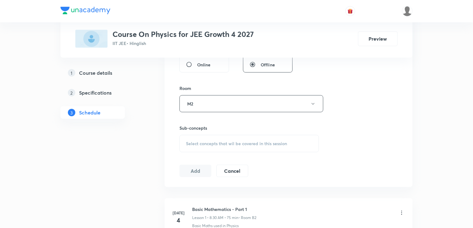
click at [196, 142] on span "Select concepts that wil be covered in this session" at bounding box center [236, 143] width 101 height 5
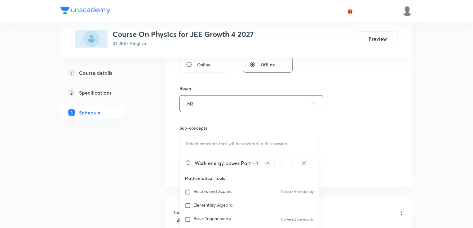
drag, startPoint x: 232, startPoint y: 161, endPoint x: 295, endPoint y: 162, distance: 63.5
click at [295, 162] on div "Work energy power Part - 1 0 / 0 ​" at bounding box center [249, 163] width 139 height 16
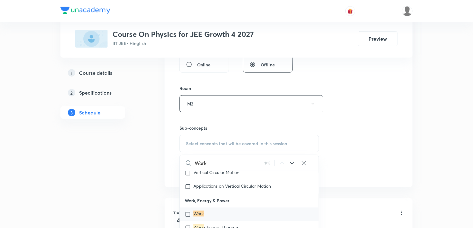
scroll to position [1502, 0]
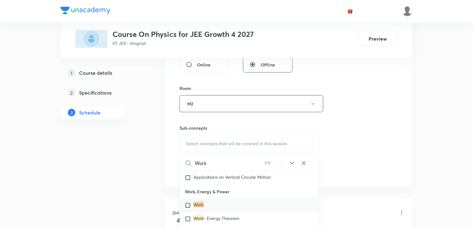
type input "Work"
click at [213, 200] on div "Work" at bounding box center [249, 205] width 139 height 14
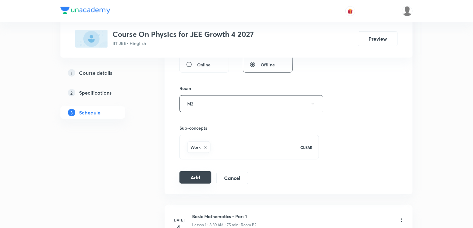
click at [191, 182] on button "Add" at bounding box center [195, 177] width 32 height 12
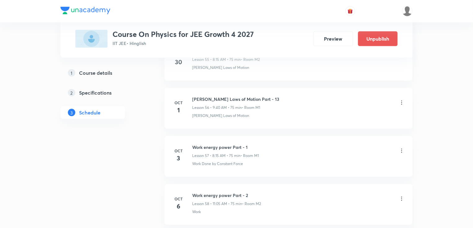
scroll to position [2761, 0]
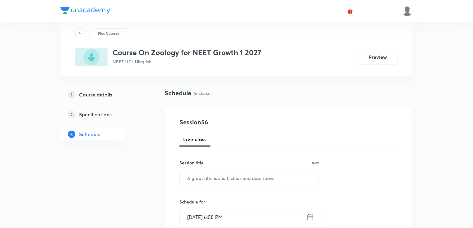
scroll to position [25, 0]
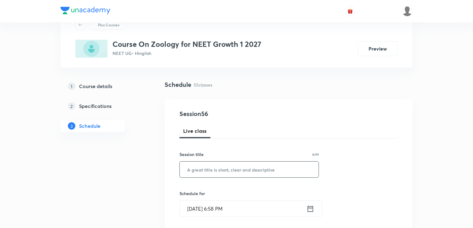
click at [212, 163] on input "text" at bounding box center [249, 169] width 139 height 16
paste input "[MEDICAL_DATA] & Circulation Part - 1"
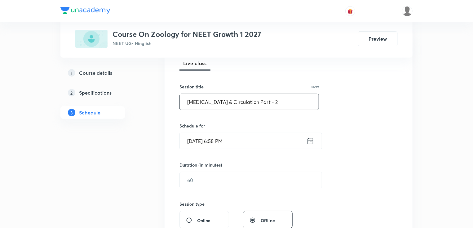
scroll to position [99, 0]
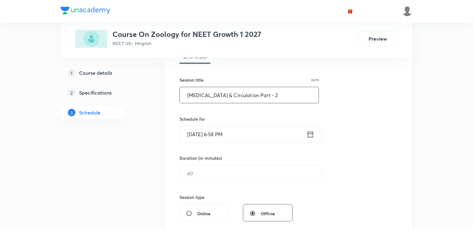
type input "[MEDICAL_DATA] & Circulation Part - 2"
click at [207, 129] on input "[DATE] 6:58 PM" at bounding box center [243, 134] width 127 height 16
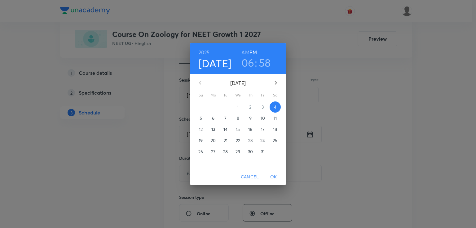
click at [213, 114] on button "6" at bounding box center [212, 117] width 11 height 11
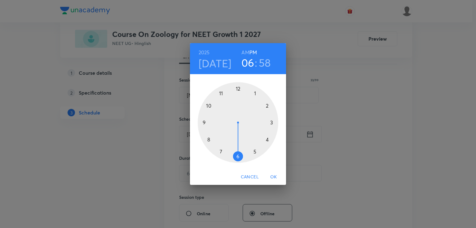
click at [248, 54] on h6 "AM" at bounding box center [245, 52] width 8 height 9
click at [207, 139] on div at bounding box center [238, 122] width 81 height 81
click at [272, 123] on div at bounding box center [238, 122] width 81 height 81
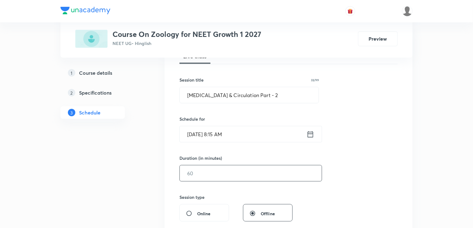
click at [208, 174] on input "text" at bounding box center [251, 173] width 142 height 16
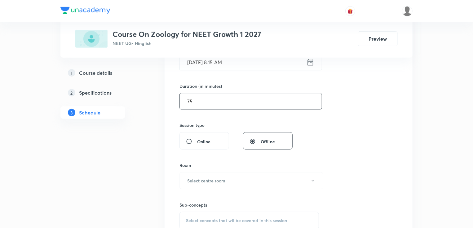
scroll to position [173, 0]
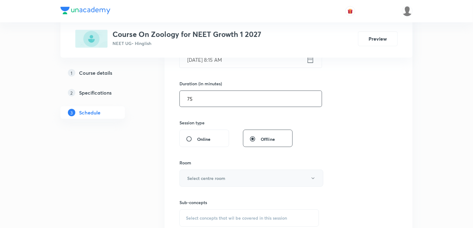
type input "75"
click at [212, 178] on h6 "Select centre room" at bounding box center [206, 178] width 38 height 7
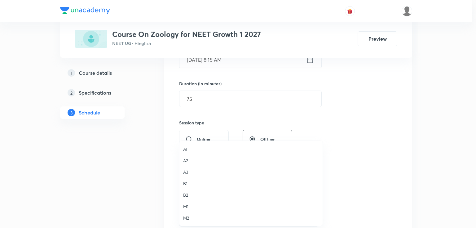
click at [189, 160] on span "A2" at bounding box center [251, 160] width 136 height 7
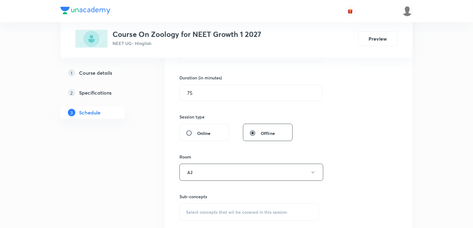
scroll to position [198, 0]
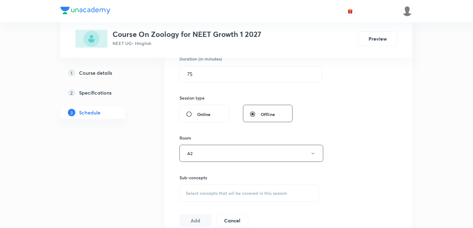
click at [210, 193] on span "Select concepts that wil be covered in this session" at bounding box center [236, 192] width 101 height 5
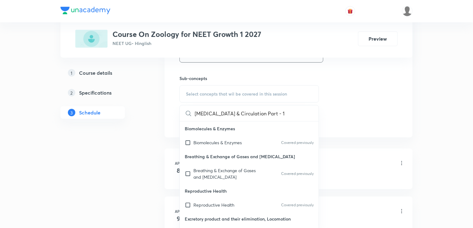
scroll to position [0, 4]
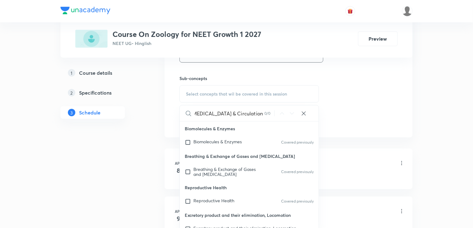
drag, startPoint x: 213, startPoint y: 113, endPoint x: 268, endPoint y: 111, distance: 55.4
click at [268, 111] on div "[MEDICAL_DATA] & Circulation Part - 1 0 / 0 ​" at bounding box center [249, 113] width 139 height 16
type input "Body Flui"
drag, startPoint x: 210, startPoint y: 168, endPoint x: 136, endPoint y: 163, distance: 73.9
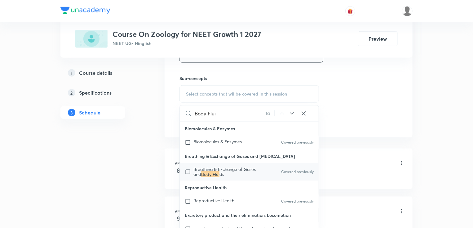
click at [210, 168] on span "Breathing & Exchange of Gases and" at bounding box center [224, 171] width 62 height 11
checkbox input "true"
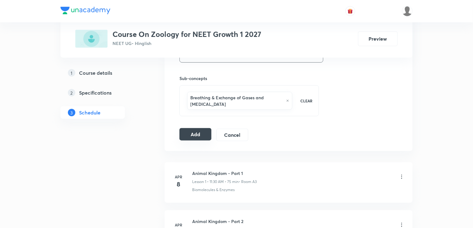
click at [190, 129] on button "Add" at bounding box center [195, 134] width 32 height 12
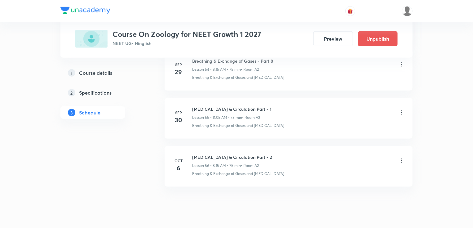
scroll to position [2665, 0]
